Goal: Information Seeking & Learning: Learn about a topic

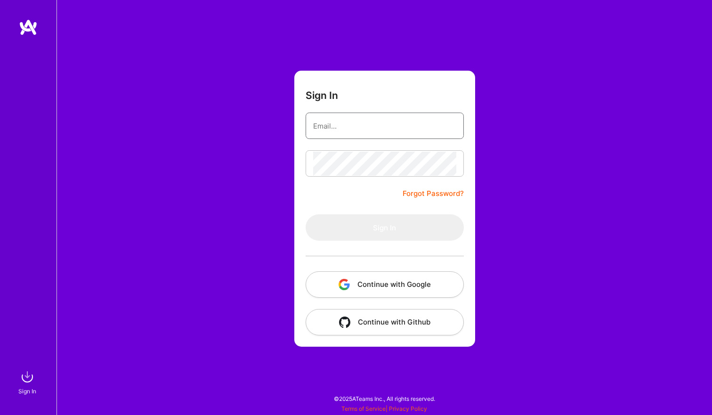
type input "w@[DOMAIN_NAME]"
click at [384, 227] on button "Sign In" at bounding box center [385, 227] width 158 height 26
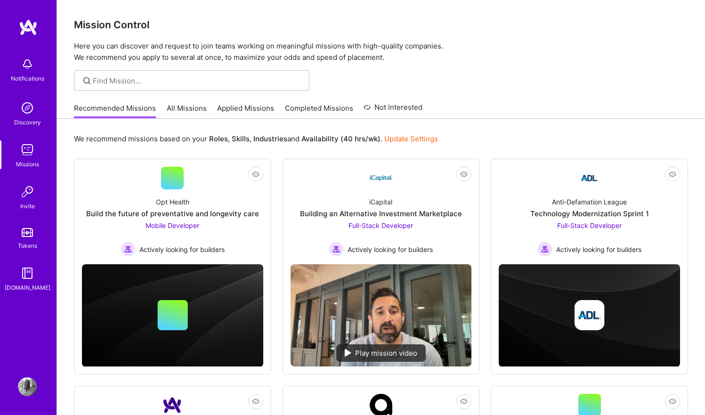
click at [177, 107] on link "All Missions" at bounding box center [187, 111] width 40 height 16
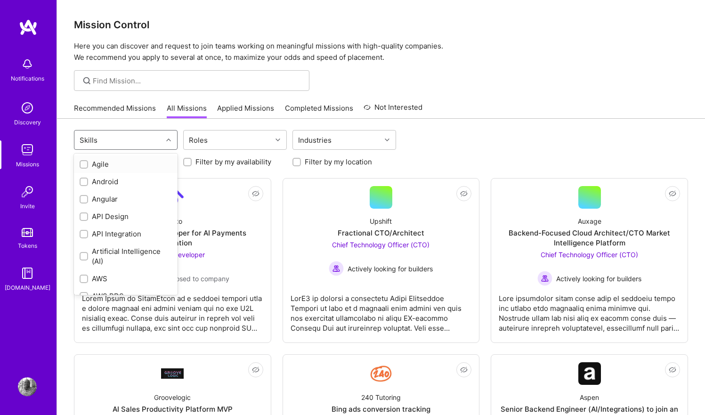
click at [130, 146] on div "Skills" at bounding box center [118, 139] width 88 height 19
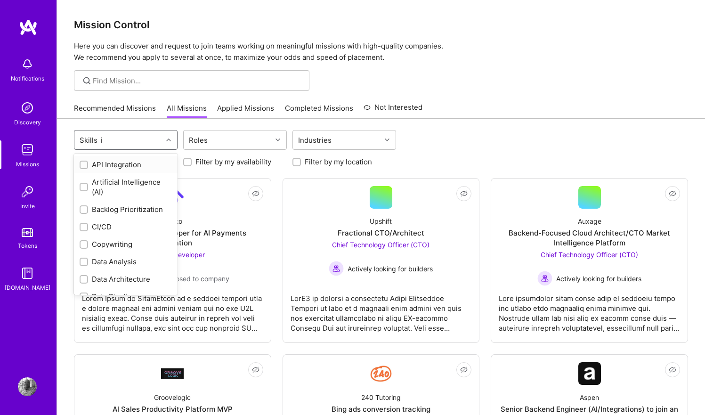
scroll to position [75, 0]
type input "ios"
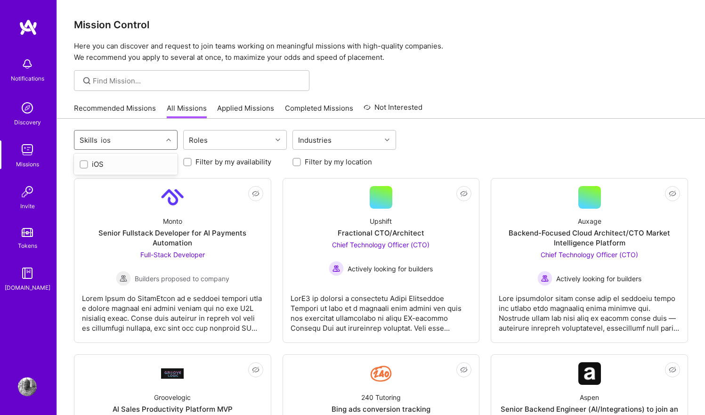
scroll to position [0, 0]
click at [89, 163] on div "iOS" at bounding box center [126, 164] width 92 height 10
checkbox input "true"
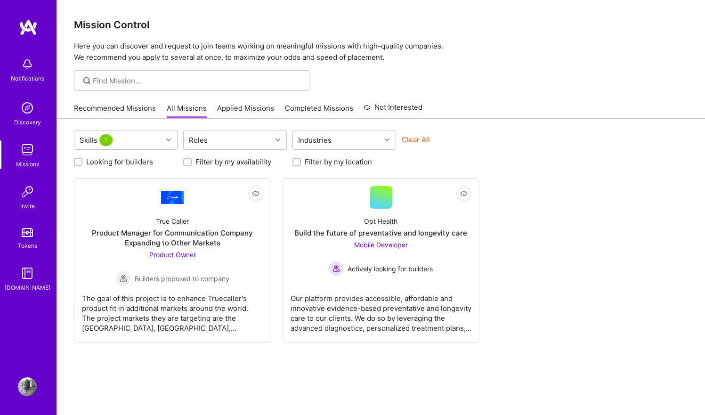
click at [59, 192] on div "Skills 1 Roles Industries Clear All Looking for builders Filter by my availabil…" at bounding box center [381, 285] width 648 height 332
